Goal: Information Seeking & Learning: Learn about a topic

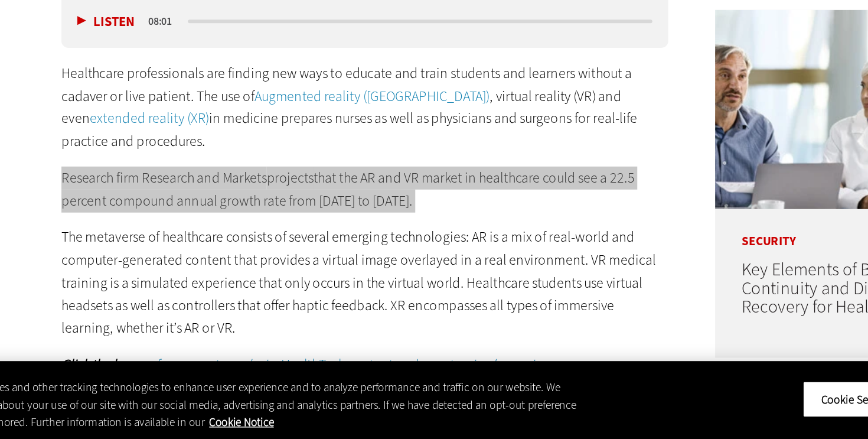
scroll to position [540, 0]
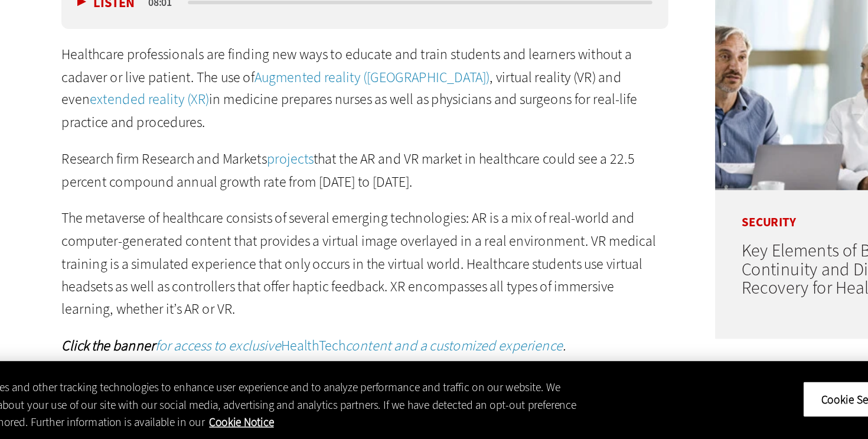
click at [237, 244] on p "Research firm Research and Markets projects that the AR and VR market in health…" at bounding box center [335, 259] width 405 height 30
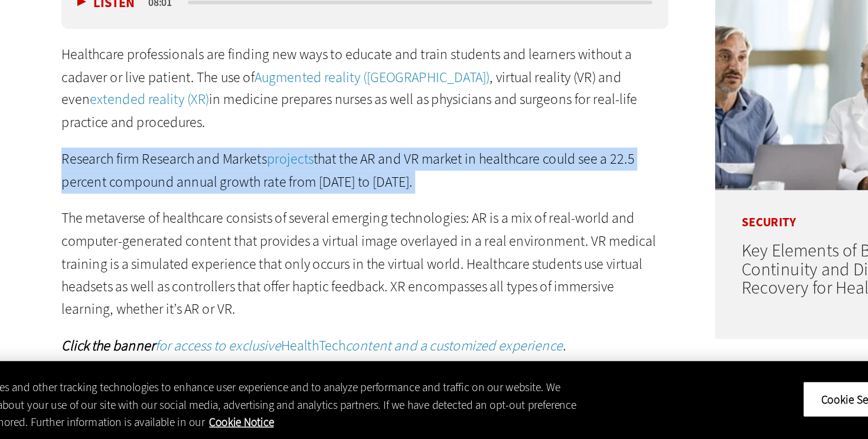
click at [237, 244] on p "Research firm Research and Markets projects that the AR and VR market in health…" at bounding box center [335, 259] width 405 height 30
copy div "Research firm Research and Markets projects that the AR and VR market in health…"
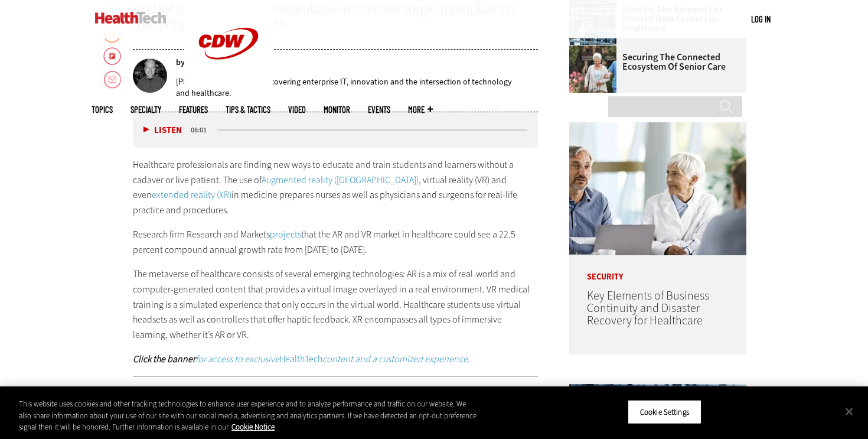
scroll to position [529, 0]
